Goal: Task Accomplishment & Management: Manage account settings

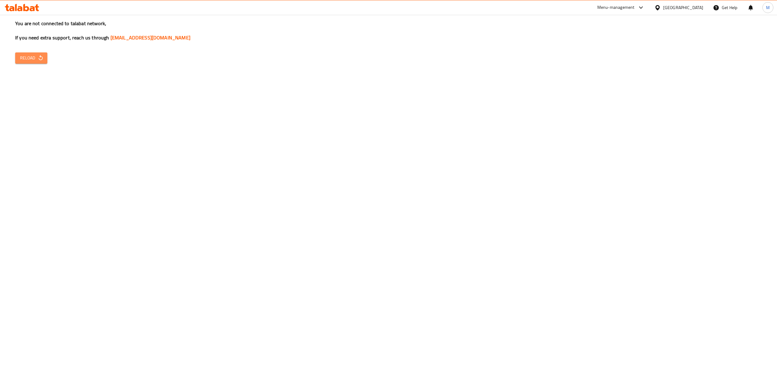
click at [31, 61] on span "Reload" at bounding box center [31, 58] width 22 height 8
click at [14, 5] on icon at bounding box center [22, 7] width 34 height 7
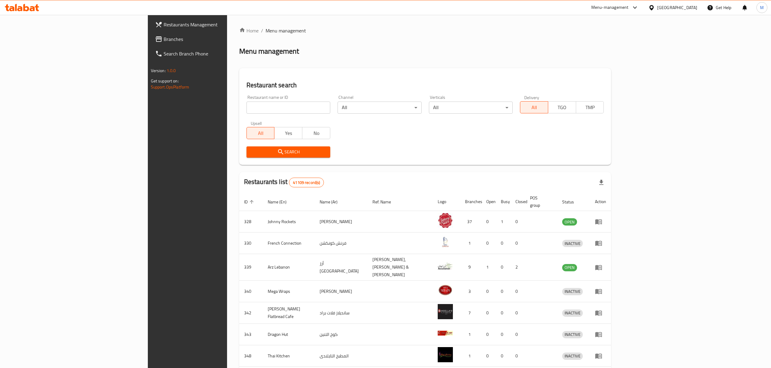
click at [246, 112] on input "search" at bounding box center [288, 108] width 84 height 12
paste input "691466"
type input "691466"
click button "Search" at bounding box center [288, 152] width 84 height 11
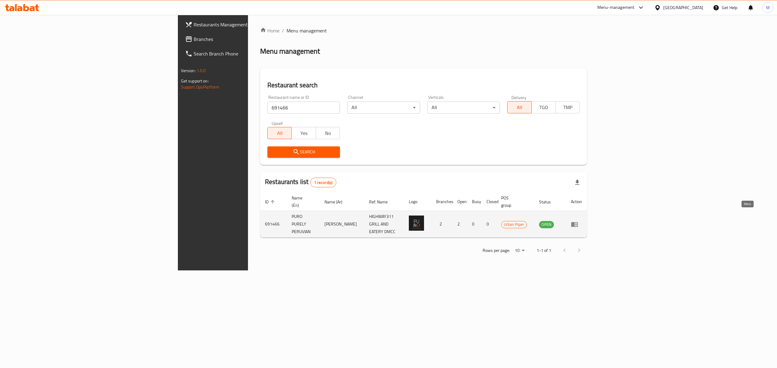
click at [577, 224] on icon "enhanced table" at bounding box center [576, 225] width 2 height 2
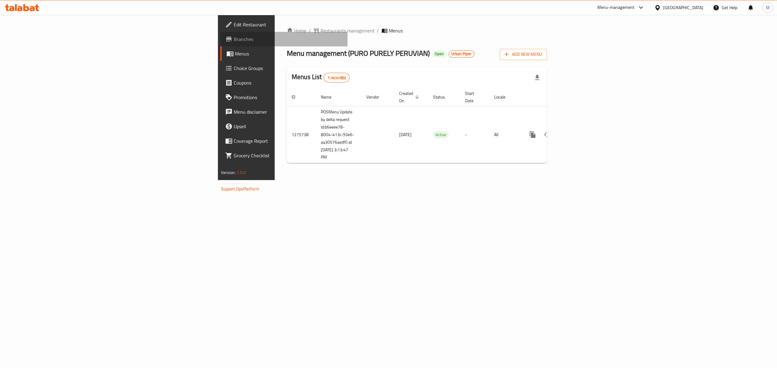
click at [234, 42] on span "Branches" at bounding box center [288, 38] width 109 height 7
